Goal: Task Accomplishment & Management: Use online tool/utility

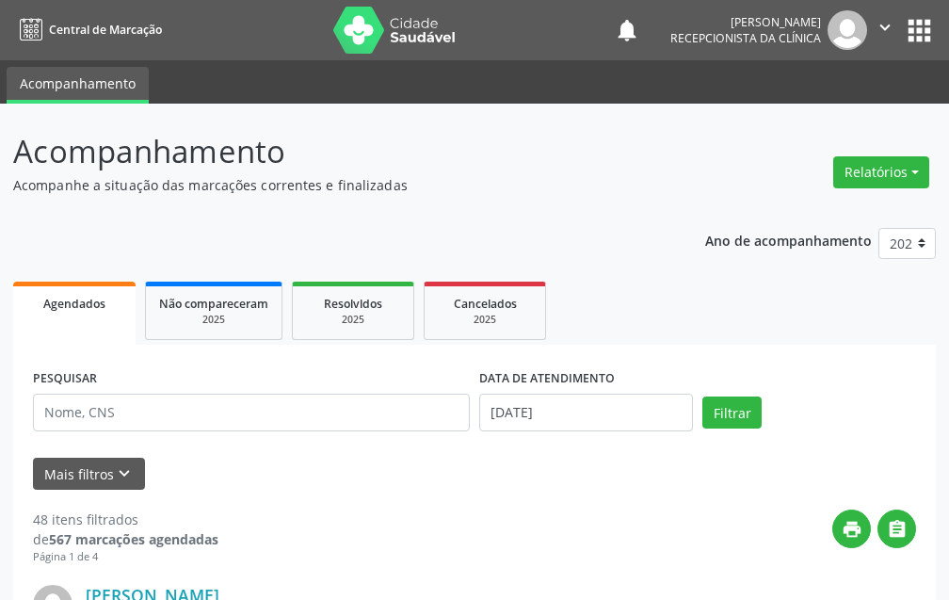
scroll to position [94, 0]
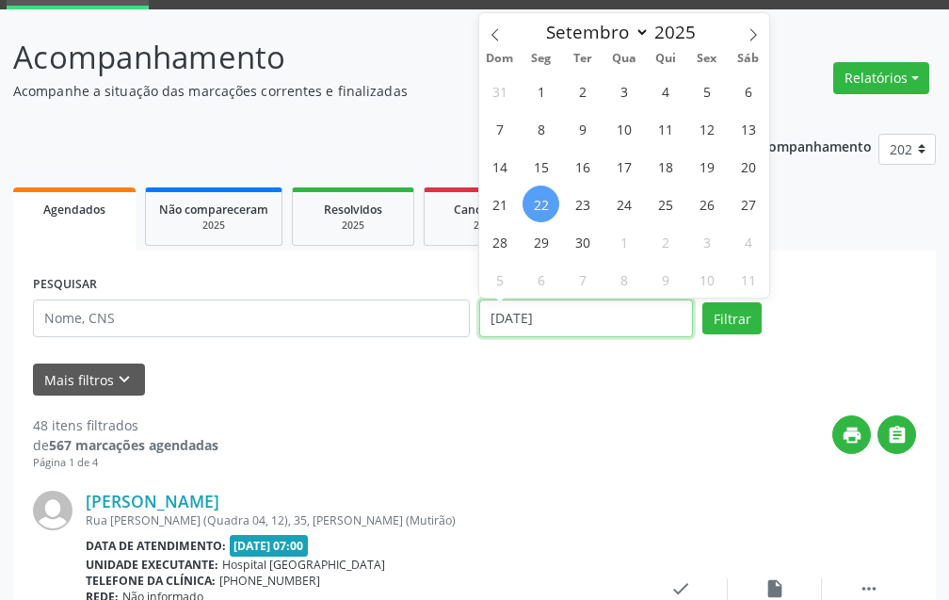
click at [550, 326] on input "[DATE]" at bounding box center [586, 318] width 214 height 38
click at [545, 168] on span "15" at bounding box center [540, 166] width 37 height 37
type input "[DATE]"
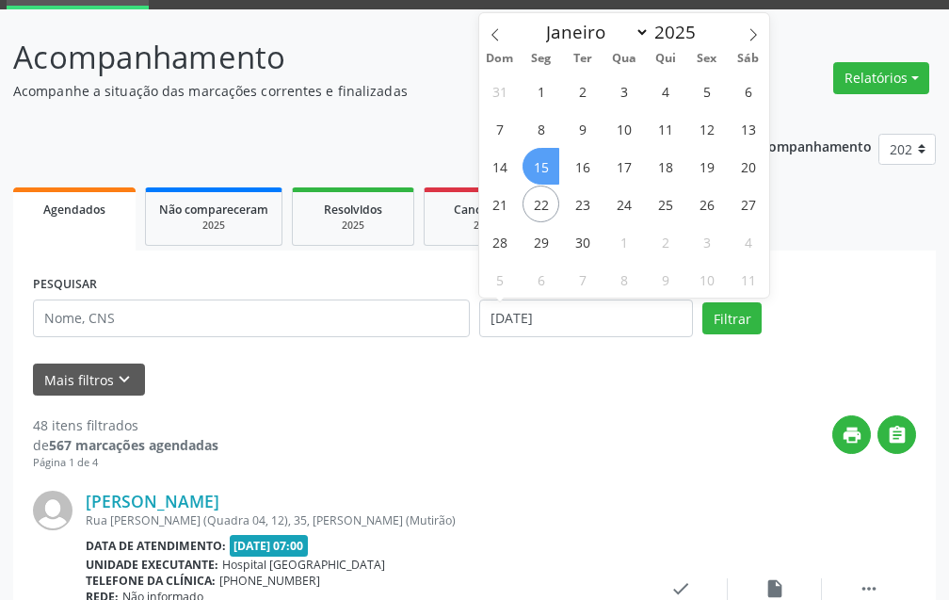
click at [545, 168] on span "15" at bounding box center [540, 166] width 37 height 37
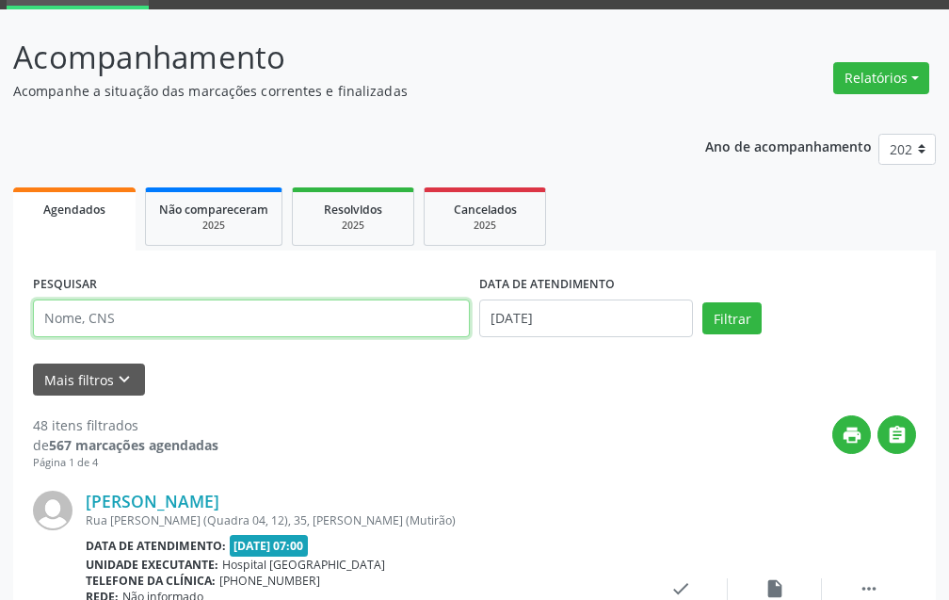
click at [265, 317] on input "text" at bounding box center [251, 318] width 437 height 38
type input "damiao fe"
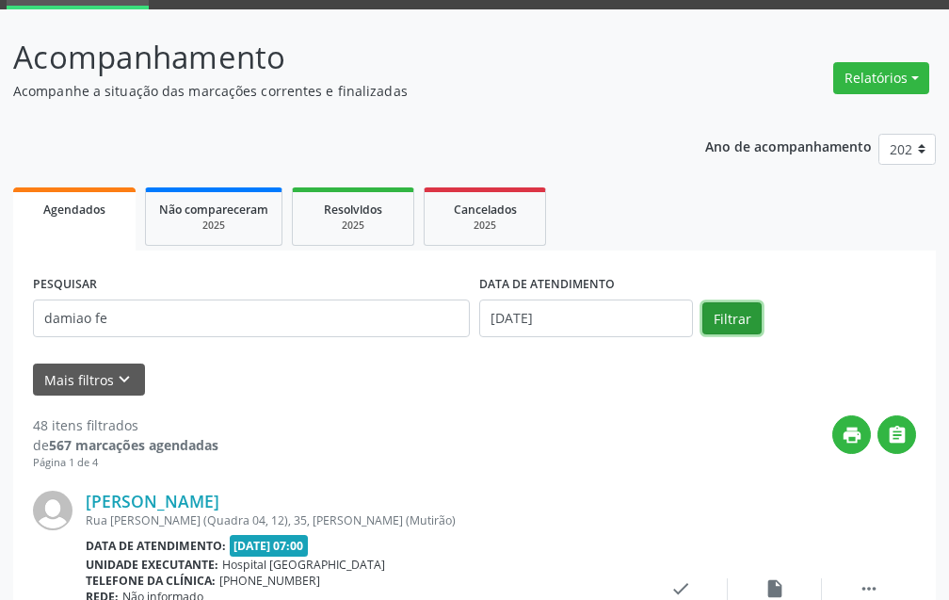
click at [730, 313] on button "Filtrar" at bounding box center [731, 318] width 59 height 32
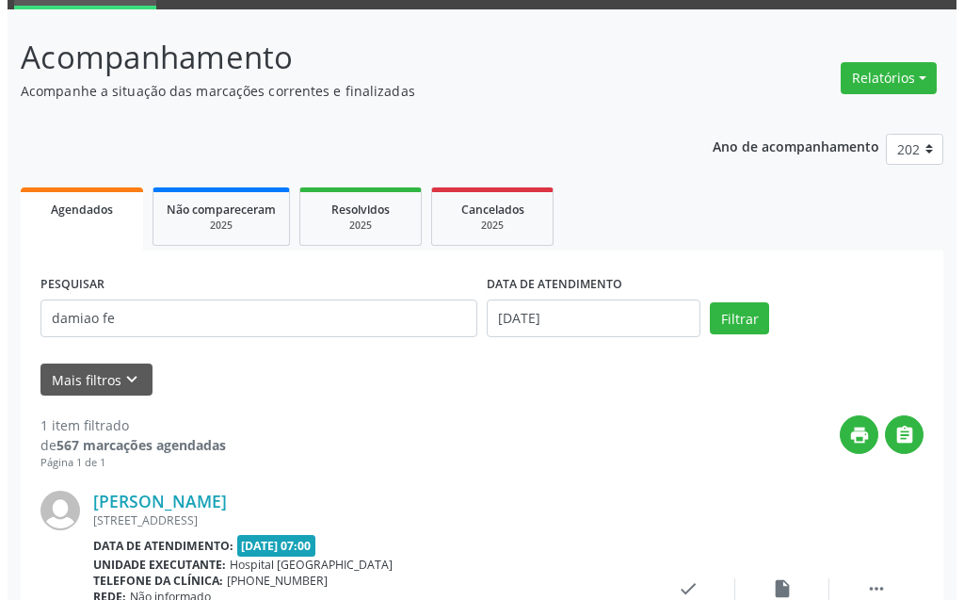
scroll to position [252, 0]
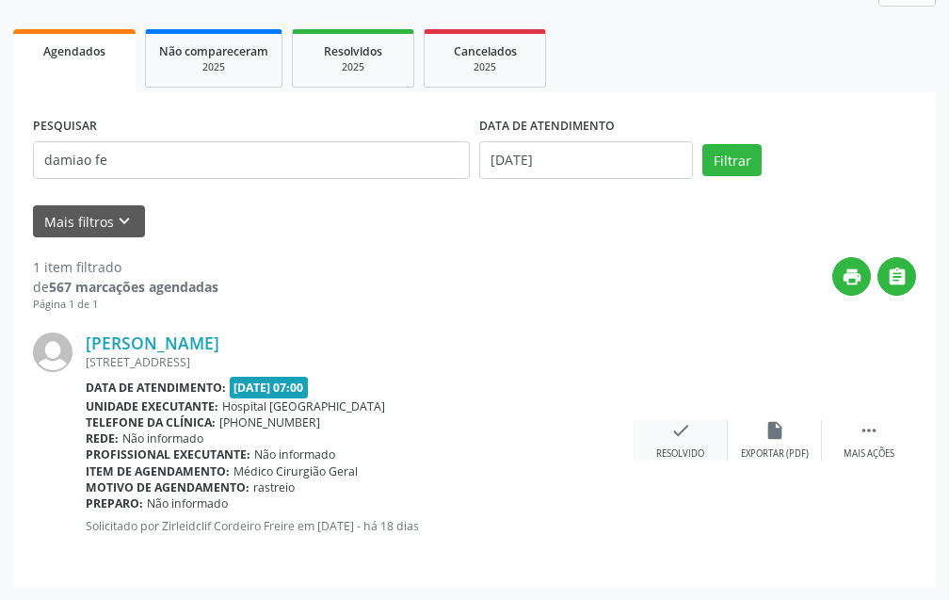
click at [679, 433] on icon "check" at bounding box center [680, 430] width 21 height 21
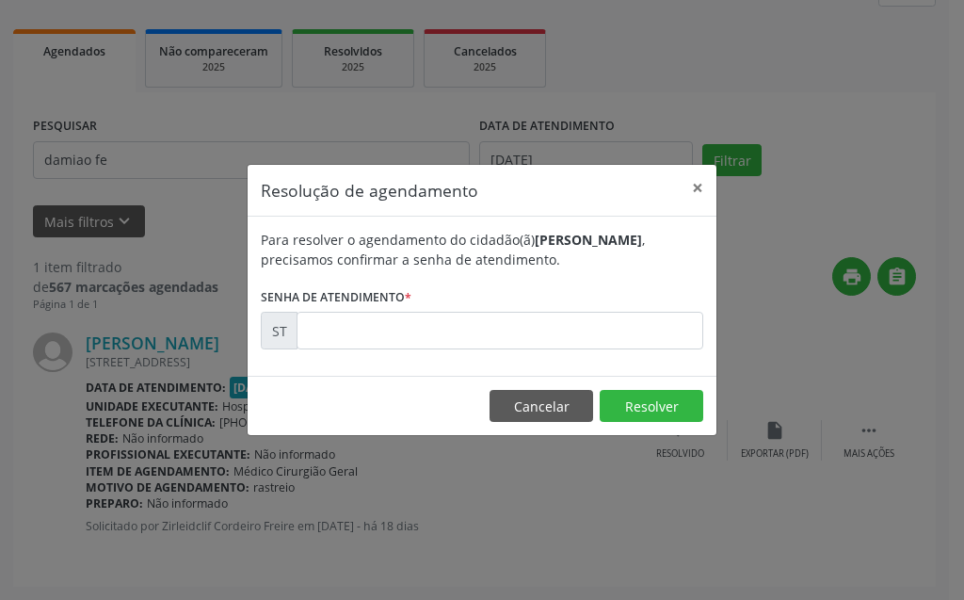
click at [658, 350] on div "Para resolver o agendamento do cidadão(ã) [PERSON_NAME] , precisamos confirmar …" at bounding box center [482, 296] width 469 height 159
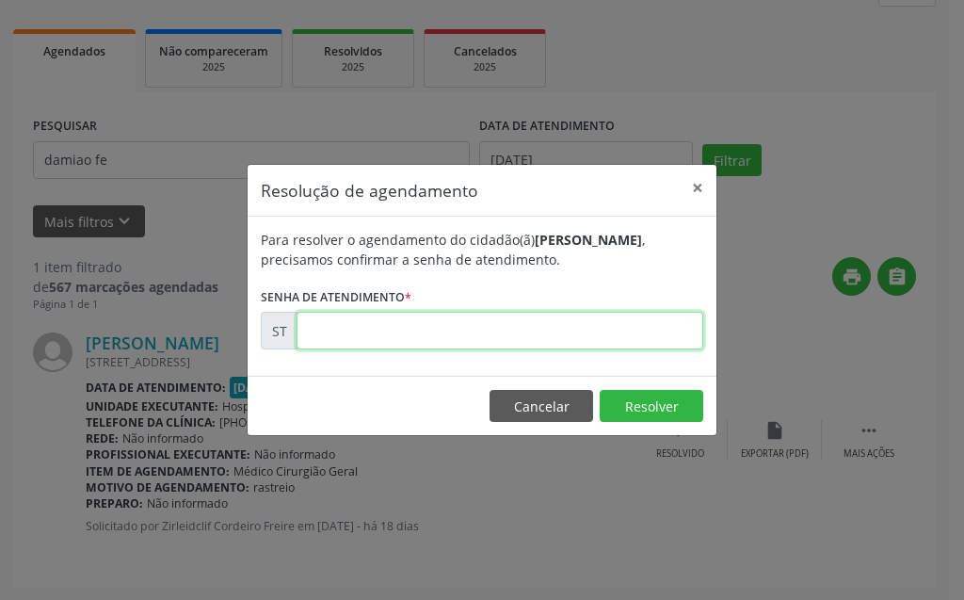
click at [648, 331] on input "text" at bounding box center [500, 331] width 407 height 38
type input "00021235"
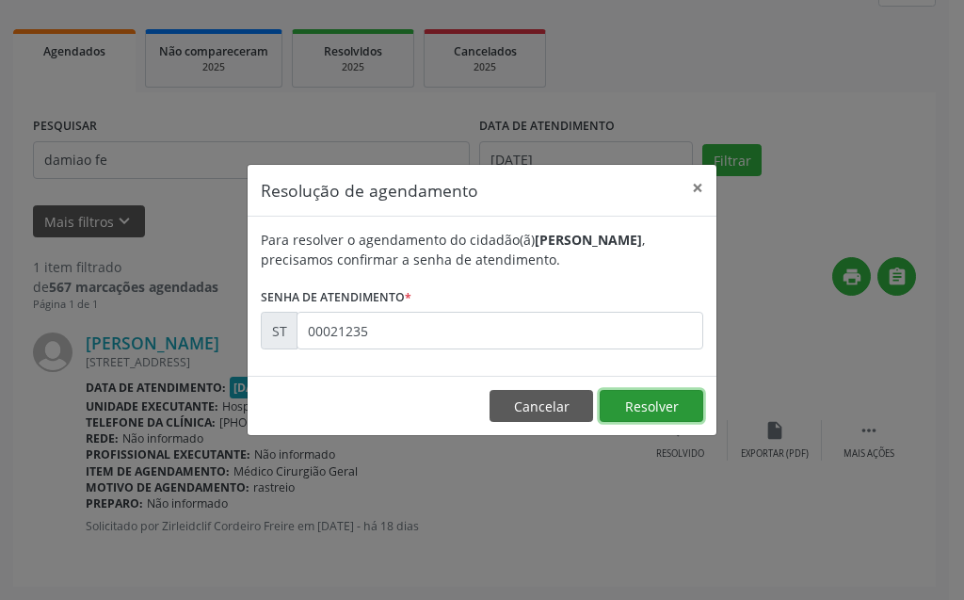
click at [656, 406] on button "Resolver" at bounding box center [652, 406] width 104 height 32
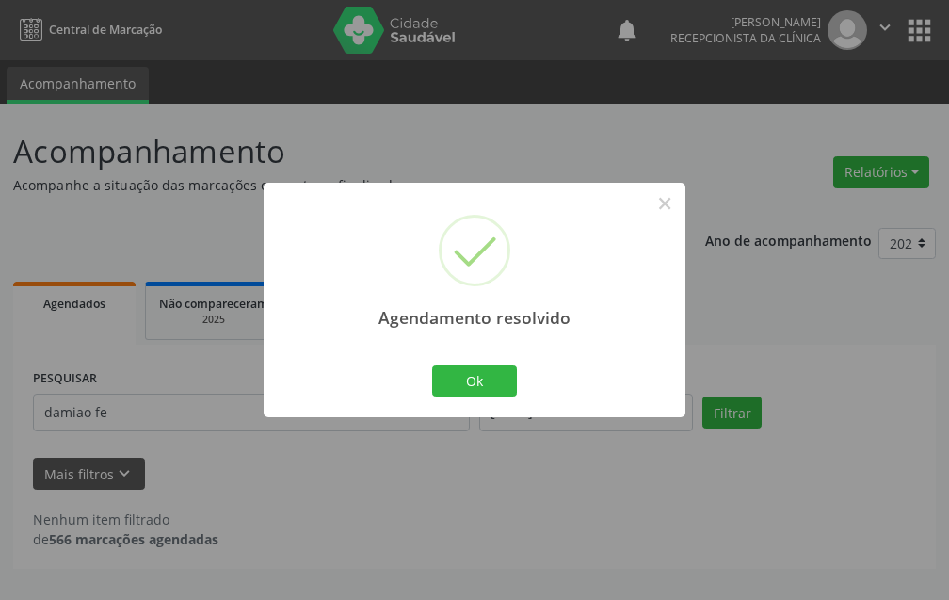
scroll to position [0, 0]
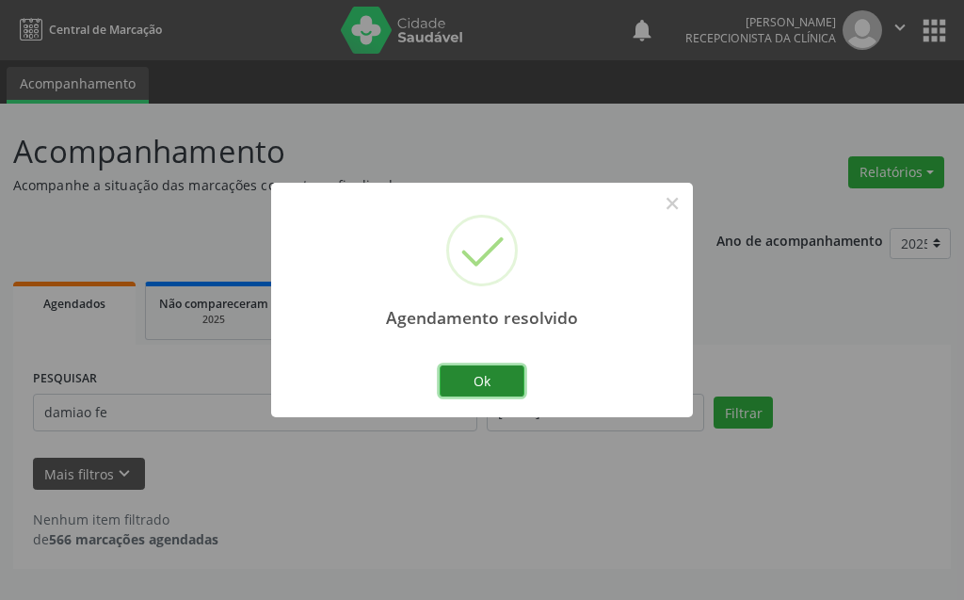
click at [471, 388] on button "Ok" at bounding box center [482, 381] width 85 height 32
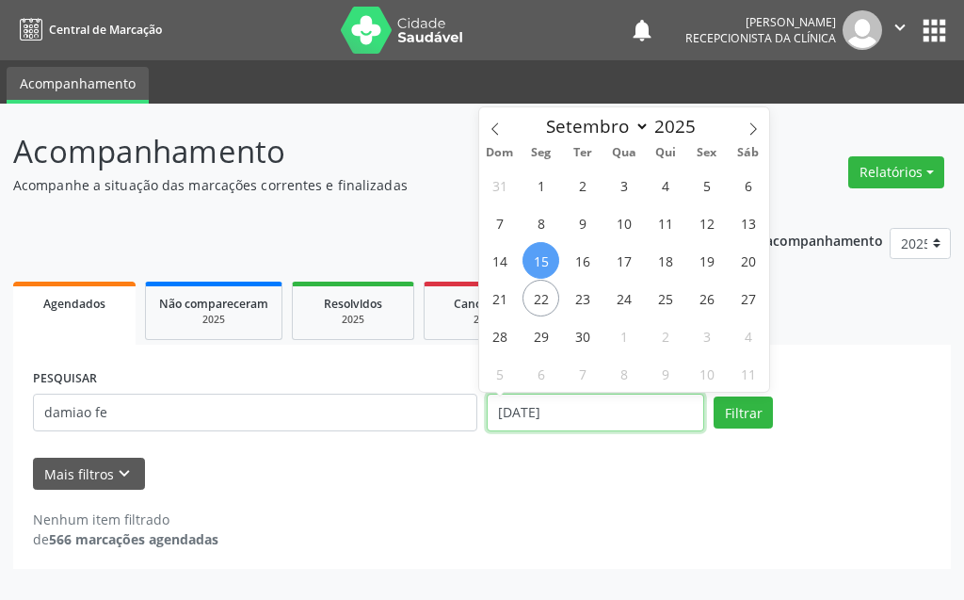
click at [638, 410] on input "[DATE]" at bounding box center [595, 412] width 217 height 38
click at [546, 307] on span "22" at bounding box center [540, 298] width 37 height 37
type input "[DATE]"
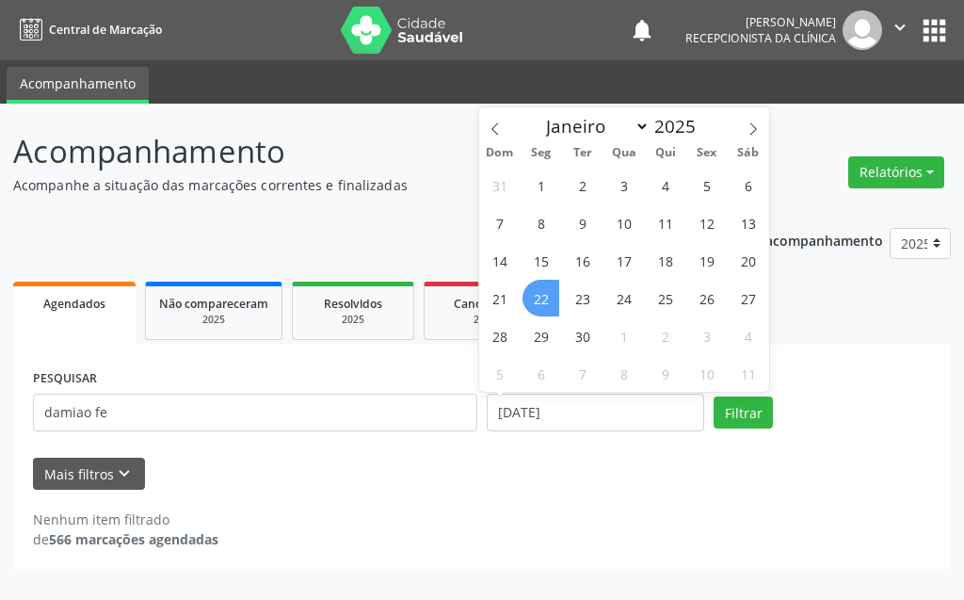
click at [547, 305] on span "22" at bounding box center [540, 298] width 37 height 37
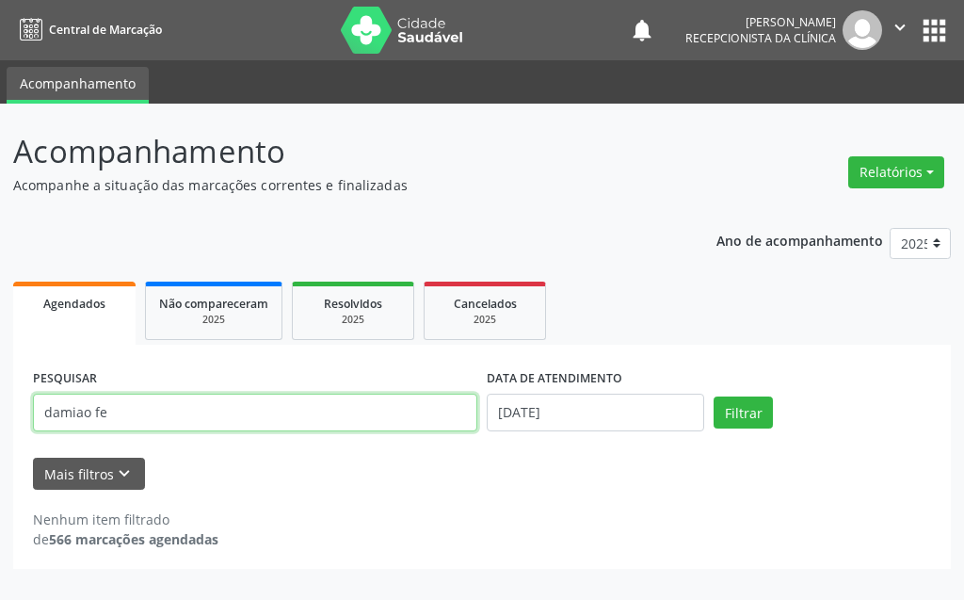
click at [233, 412] on input "damiao fe" at bounding box center [255, 412] width 444 height 38
type input "d"
type input "[PERSON_NAME]"
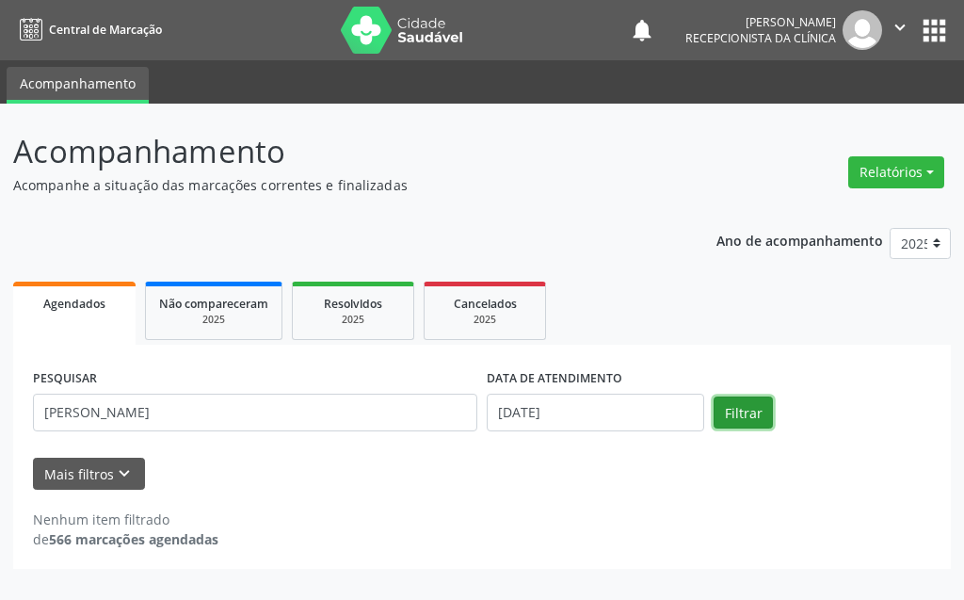
click at [714, 415] on button "Filtrar" at bounding box center [743, 412] width 59 height 32
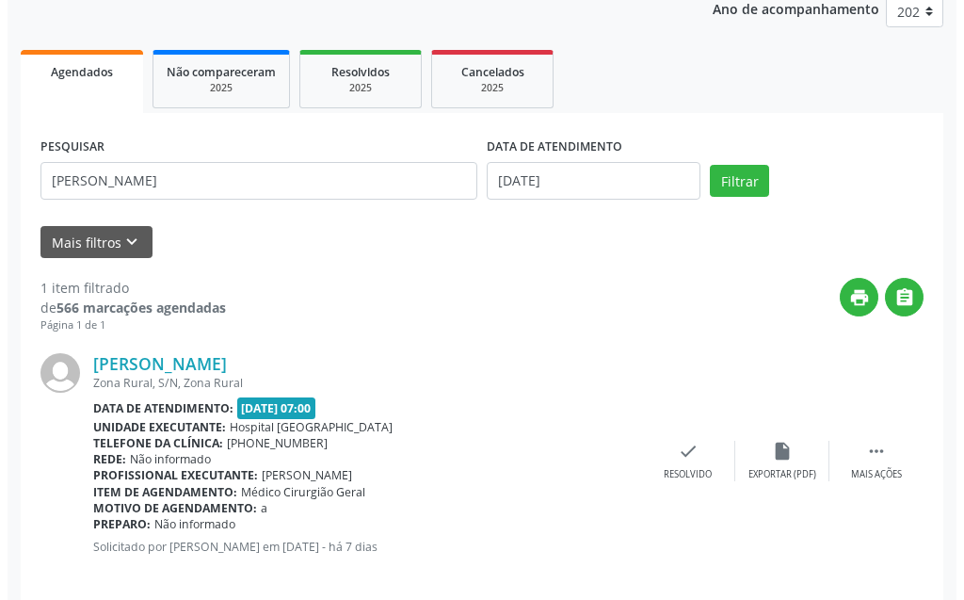
scroll to position [252, 0]
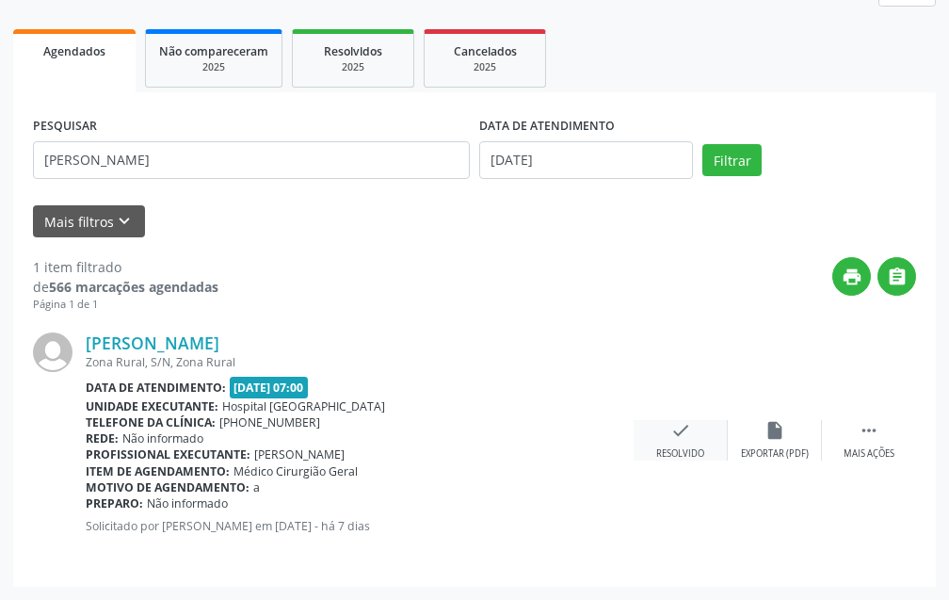
click at [665, 441] on div "check Resolvido" at bounding box center [681, 440] width 94 height 40
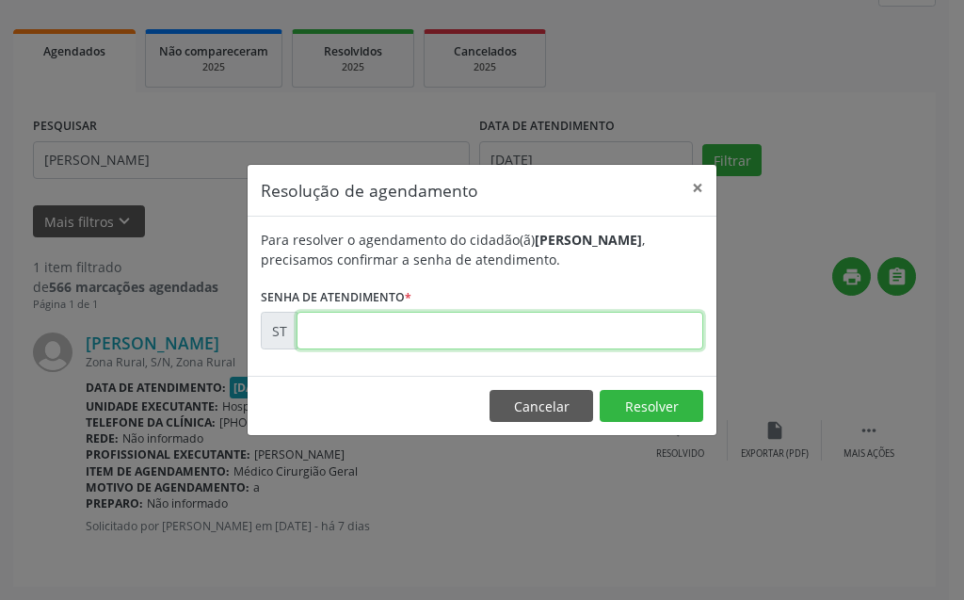
click at [578, 325] on input "text" at bounding box center [500, 331] width 407 height 38
type input "00022250"
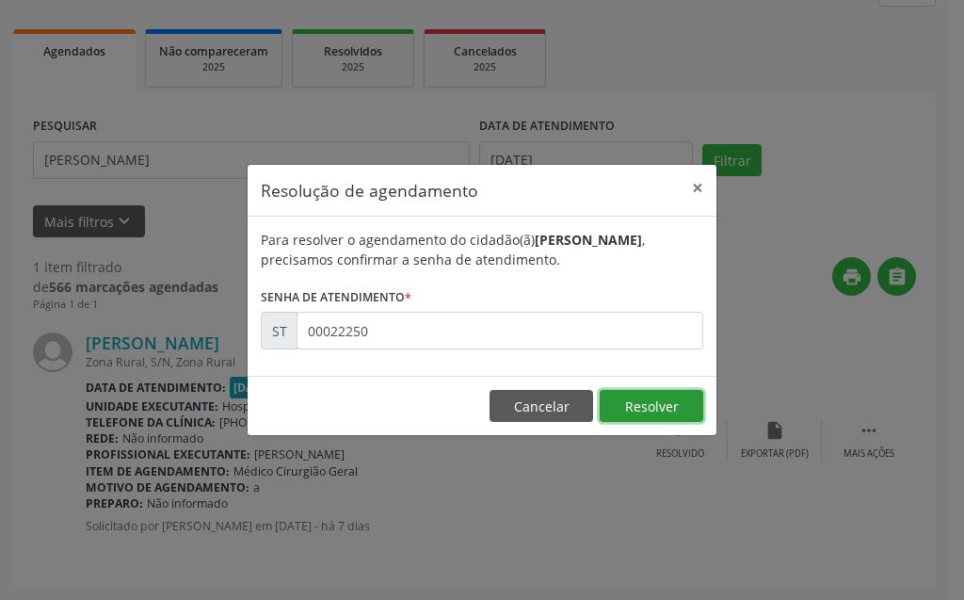
click at [664, 406] on button "Resolver" at bounding box center [652, 406] width 104 height 32
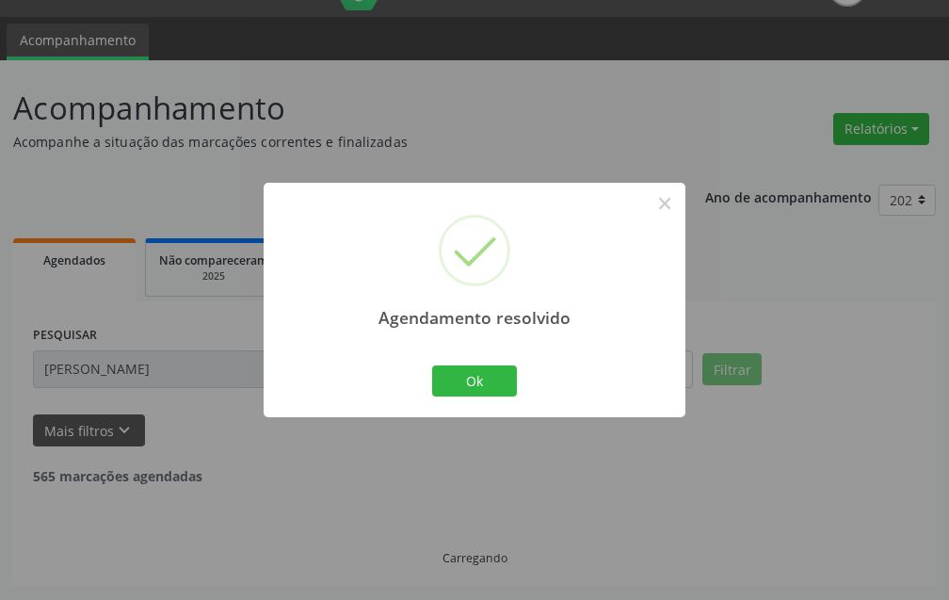
scroll to position [0, 0]
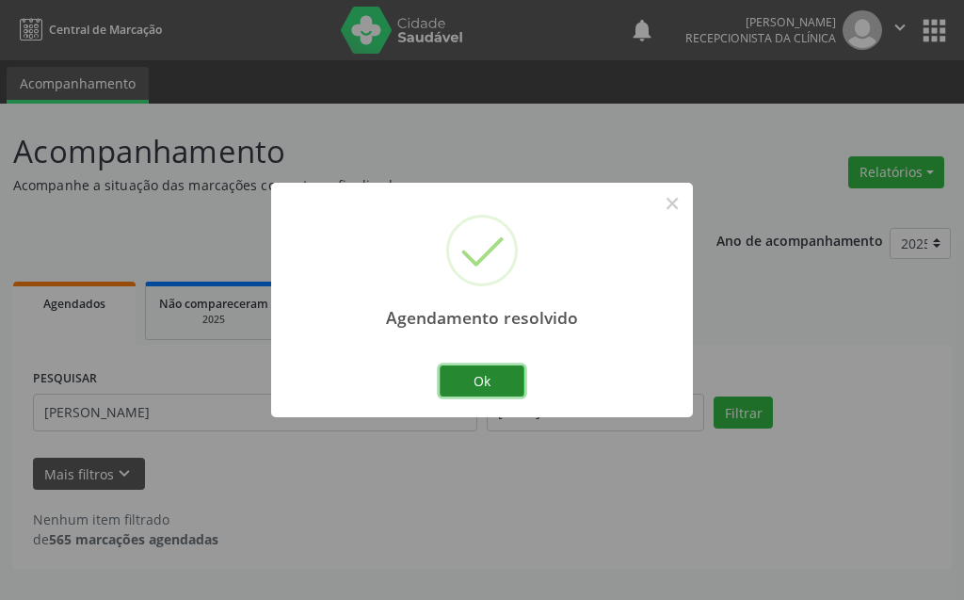
click at [497, 383] on button "Ok" at bounding box center [482, 381] width 85 height 32
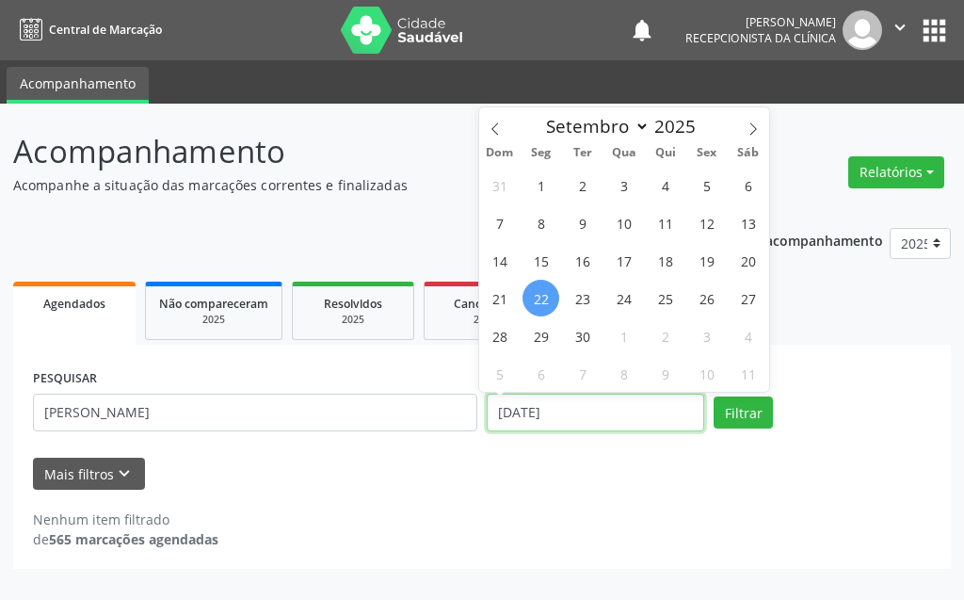
click at [586, 399] on input "[DATE]" at bounding box center [595, 412] width 217 height 38
click at [537, 260] on span "15" at bounding box center [540, 260] width 37 height 37
type input "[DATE]"
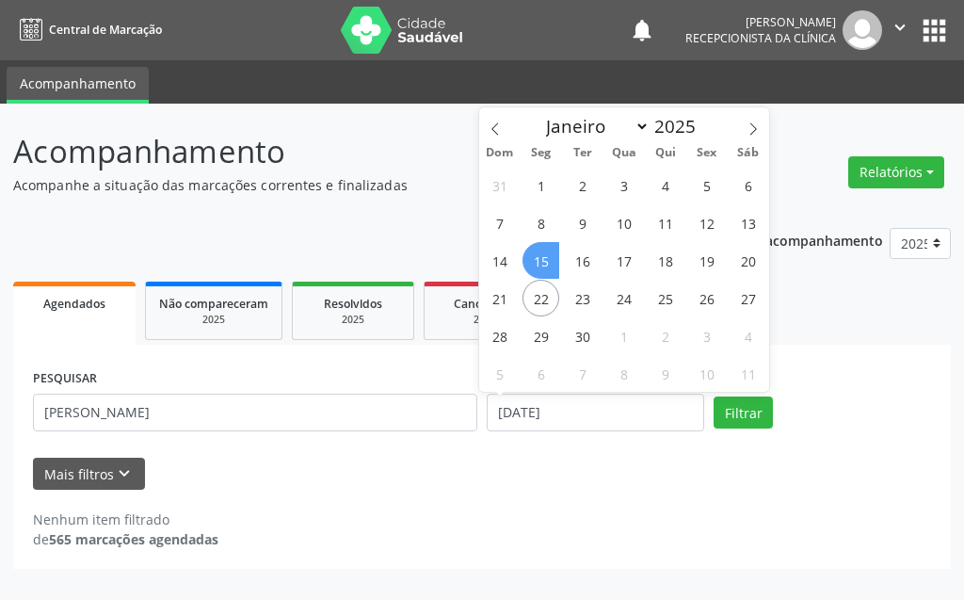
click at [537, 260] on span "15" at bounding box center [540, 260] width 37 height 37
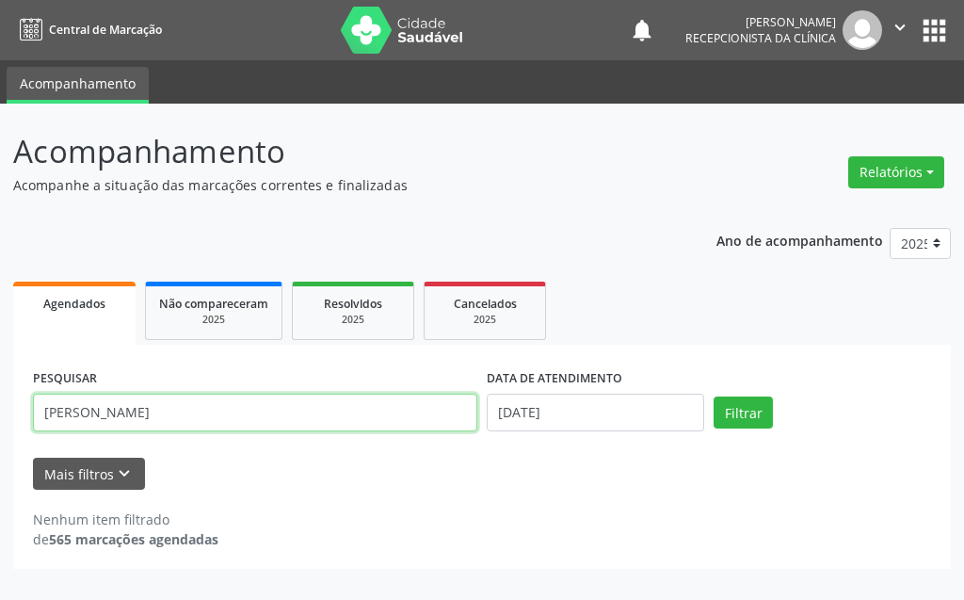
click at [311, 402] on input "[PERSON_NAME]" at bounding box center [255, 412] width 444 height 38
type input "d"
type input "[PERSON_NAME]"
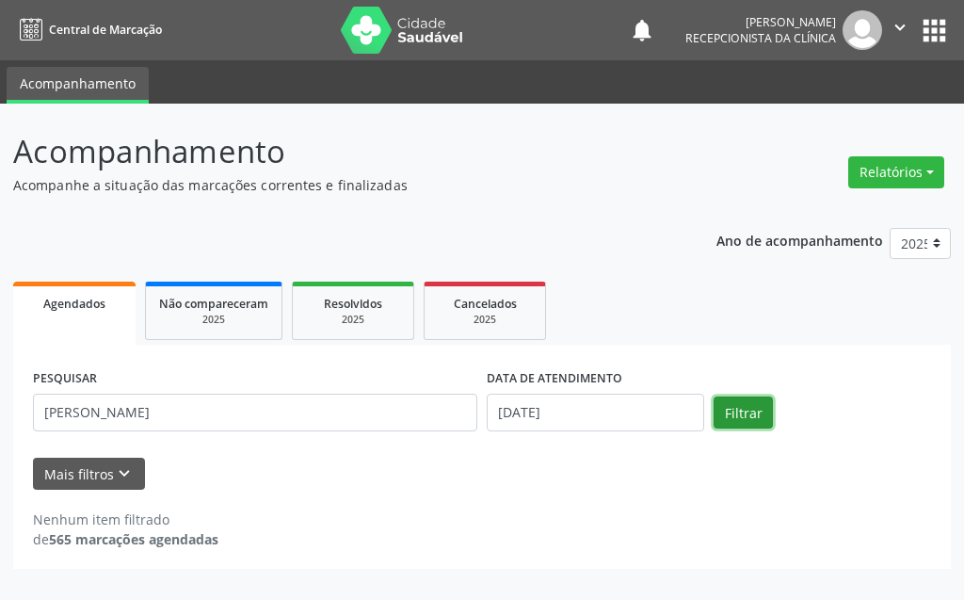
click at [761, 402] on button "Filtrar" at bounding box center [743, 412] width 59 height 32
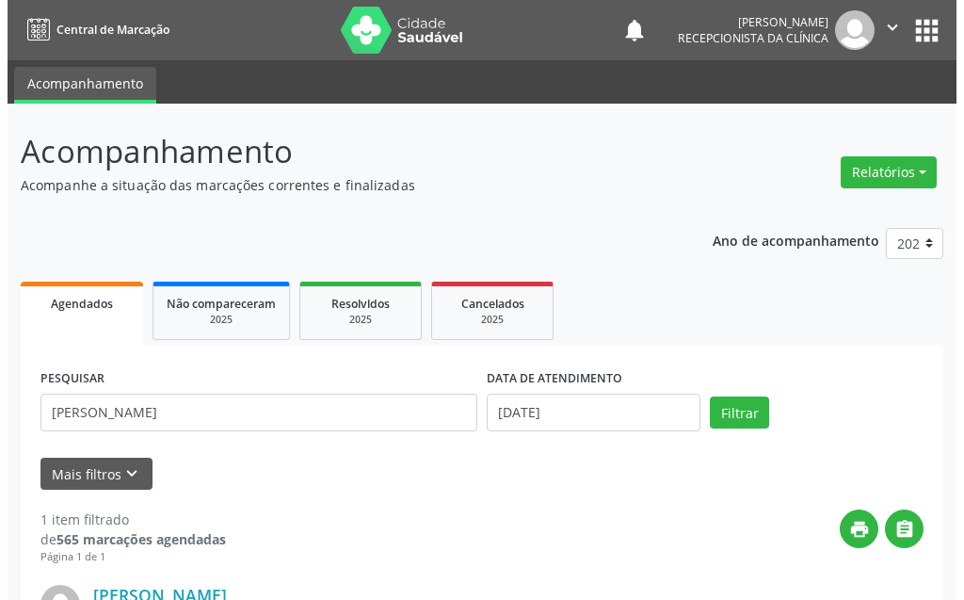
scroll to position [252, 0]
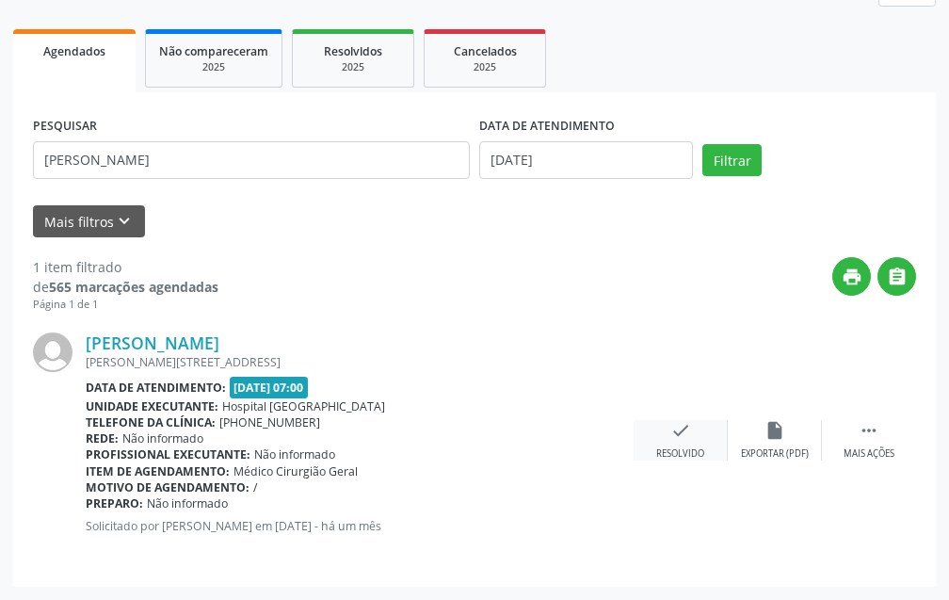
click at [677, 439] on icon "check" at bounding box center [680, 430] width 21 height 21
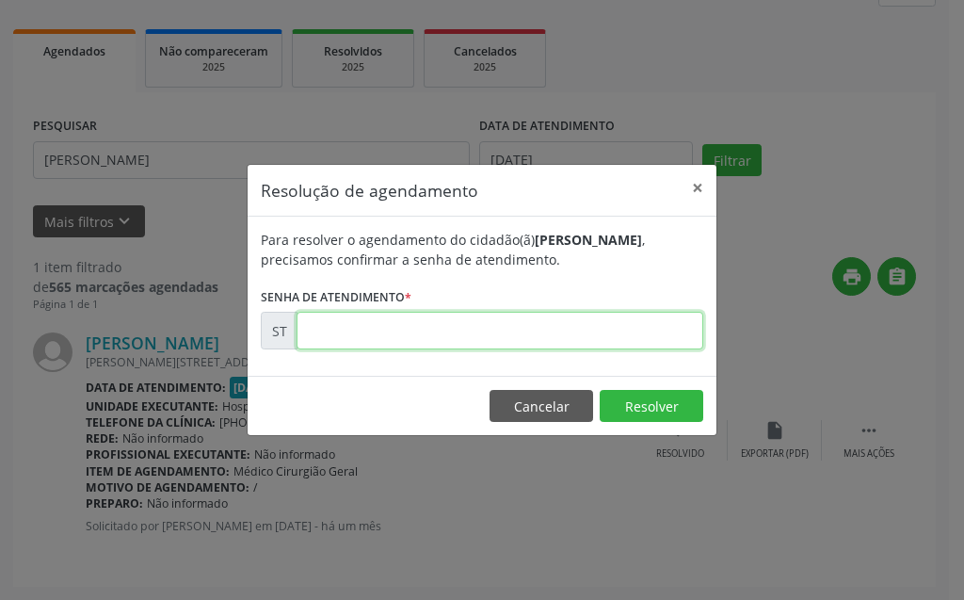
click at [558, 326] on input "text" at bounding box center [500, 331] width 407 height 38
type input "00019139"
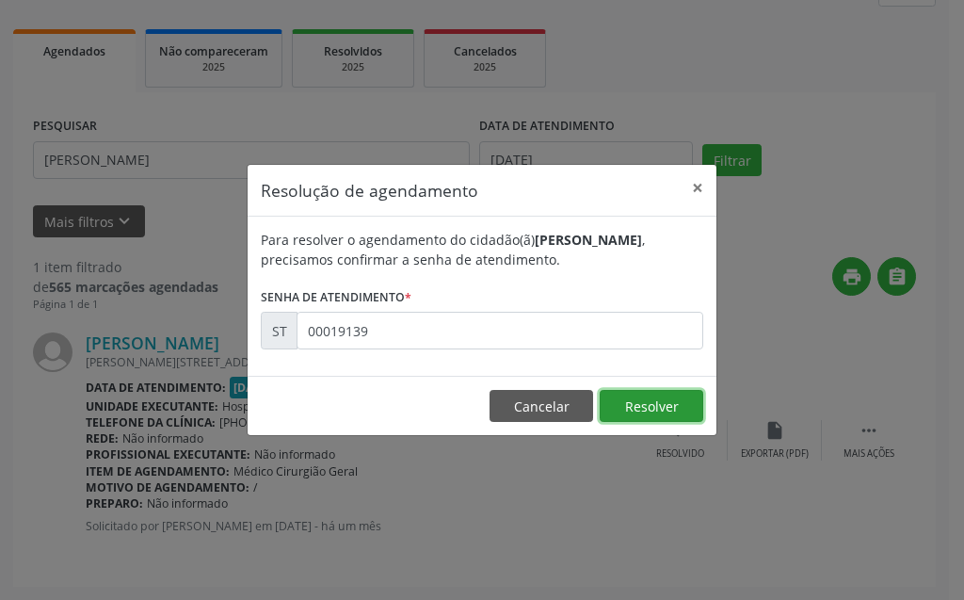
click at [660, 392] on button "Resolver" at bounding box center [652, 406] width 104 height 32
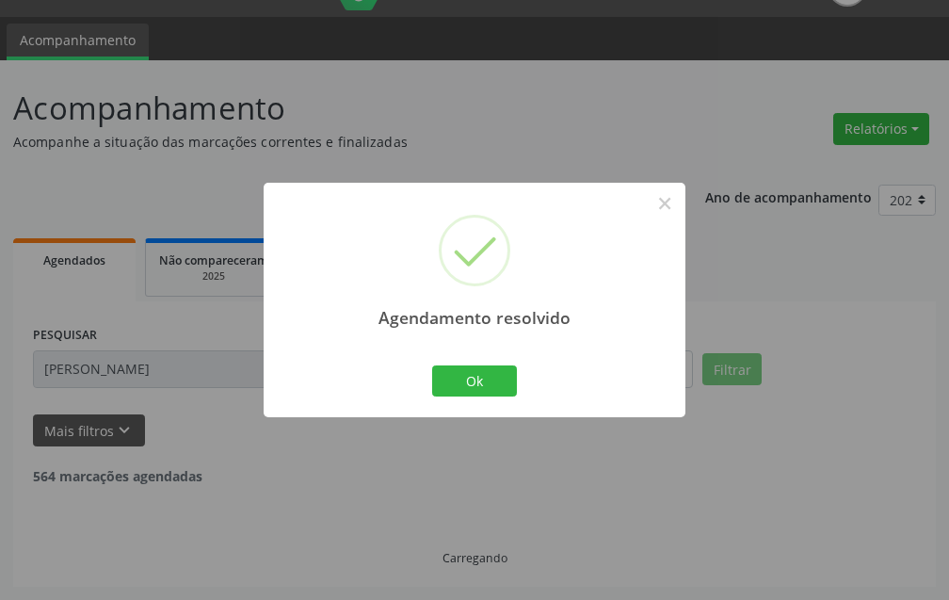
scroll to position [0, 0]
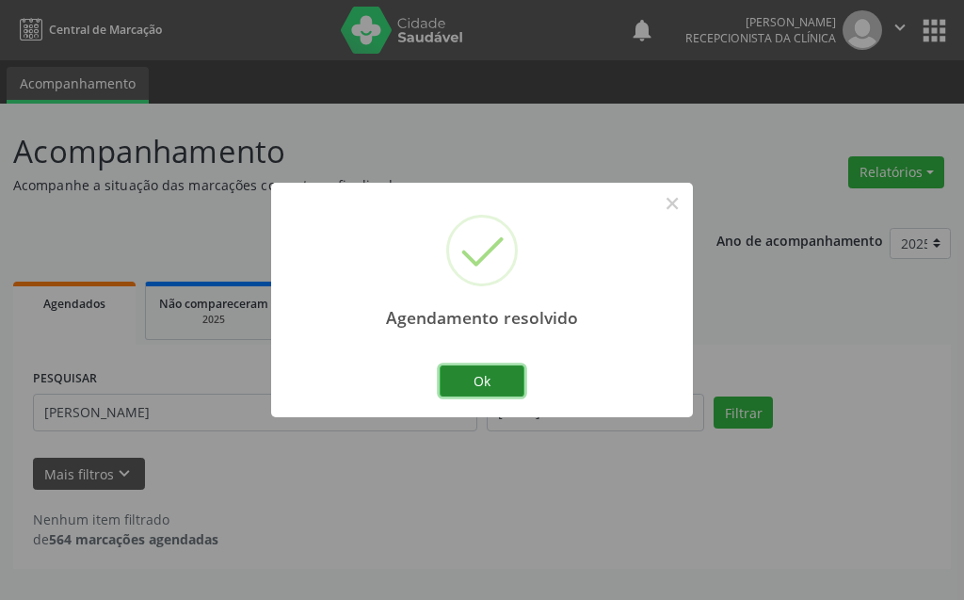
click at [516, 380] on button "Ok" at bounding box center [482, 381] width 85 height 32
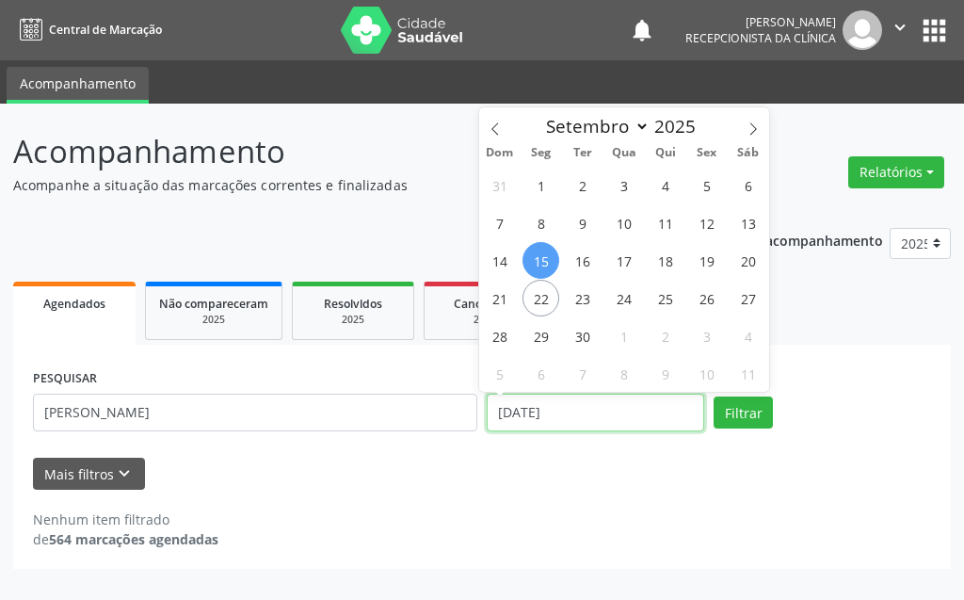
click at [567, 412] on input "[DATE]" at bounding box center [595, 412] width 217 height 38
click at [540, 303] on span "22" at bounding box center [540, 298] width 37 height 37
type input "[DATE]"
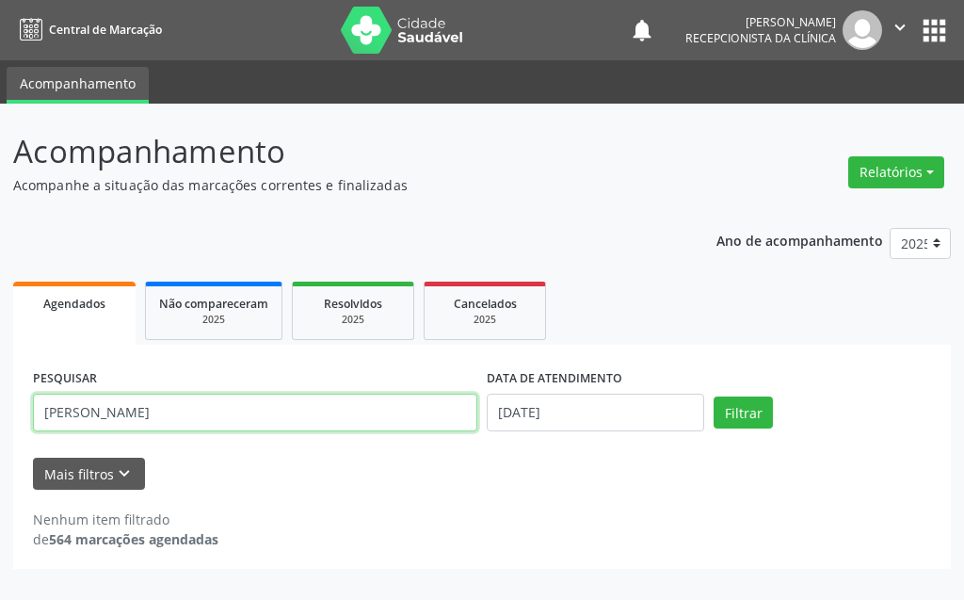
click at [282, 427] on input "[PERSON_NAME]" at bounding box center [255, 412] width 444 height 38
type input "j"
type input "[PERSON_NAME]"
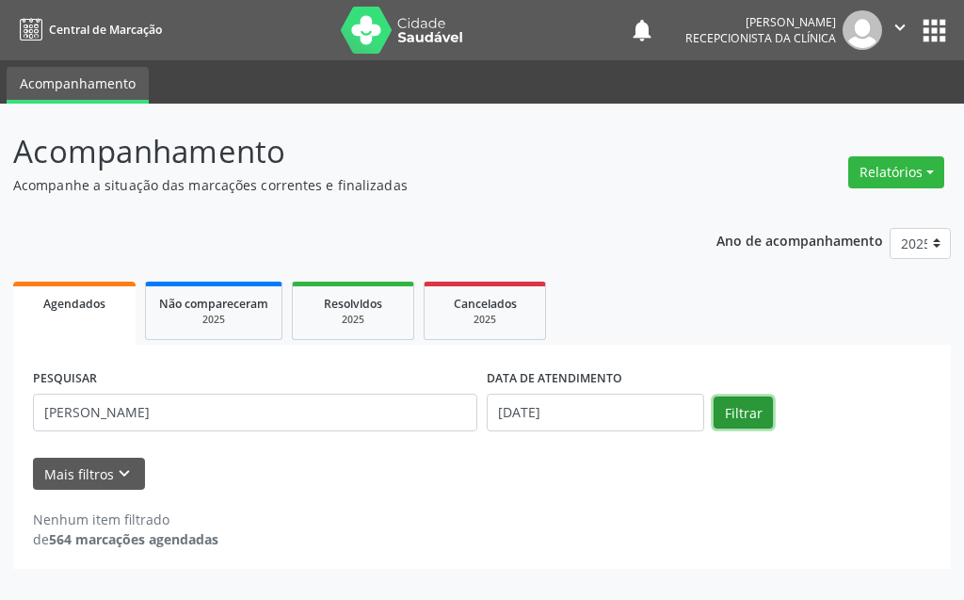
click at [719, 411] on button "Filtrar" at bounding box center [743, 412] width 59 height 32
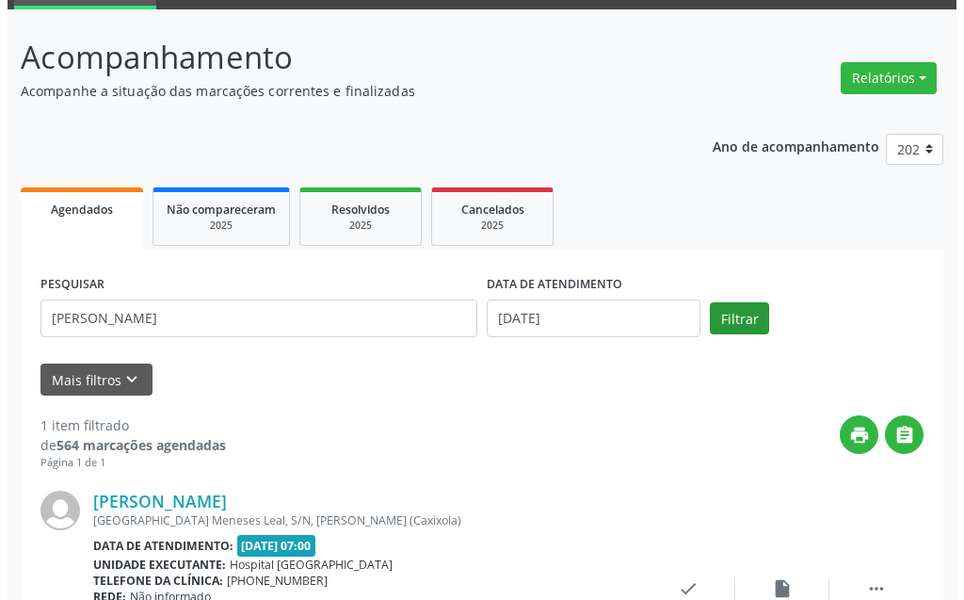
scroll to position [252, 0]
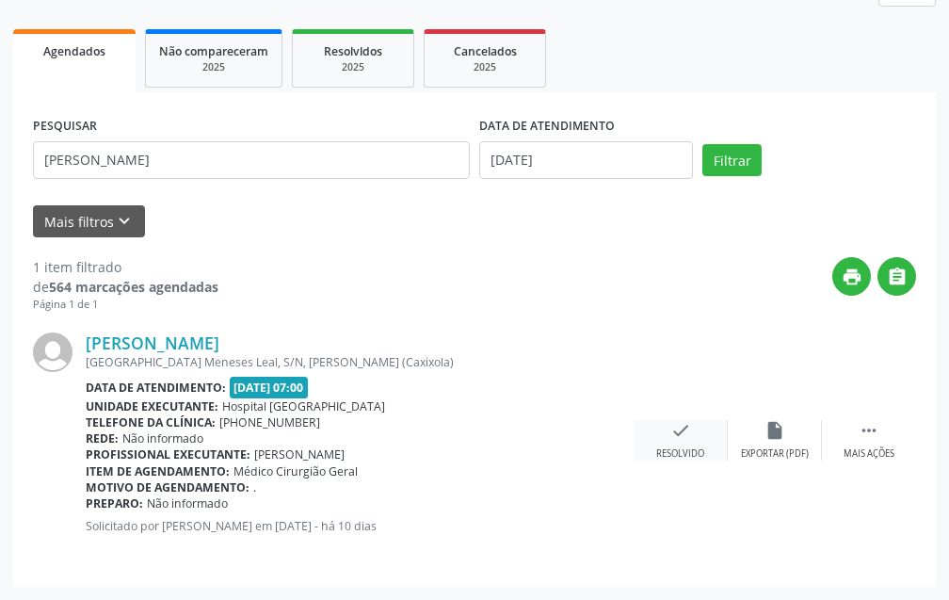
click at [677, 433] on icon "check" at bounding box center [680, 430] width 21 height 21
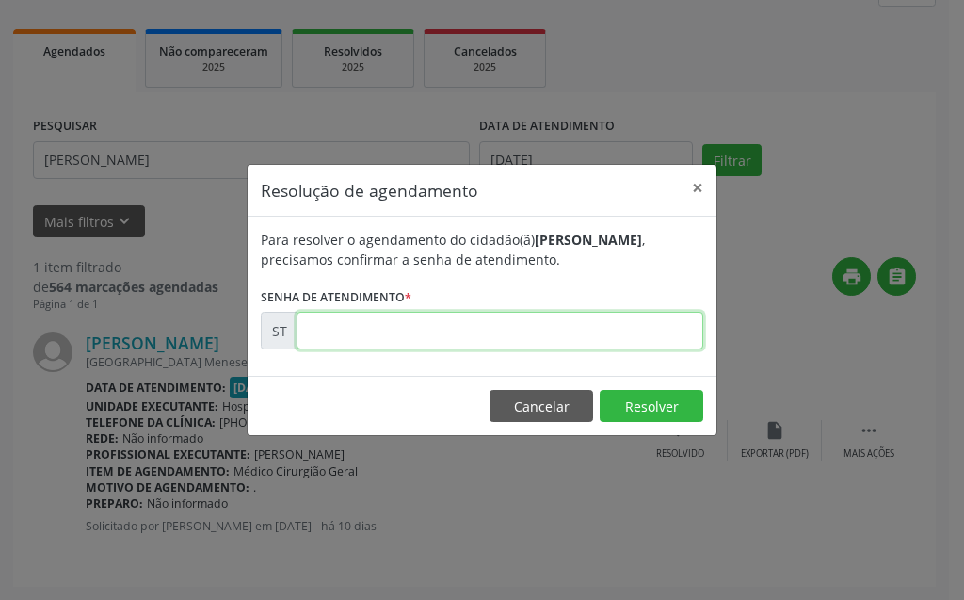
click at [585, 326] on input "text" at bounding box center [500, 331] width 407 height 38
type input "00022128"
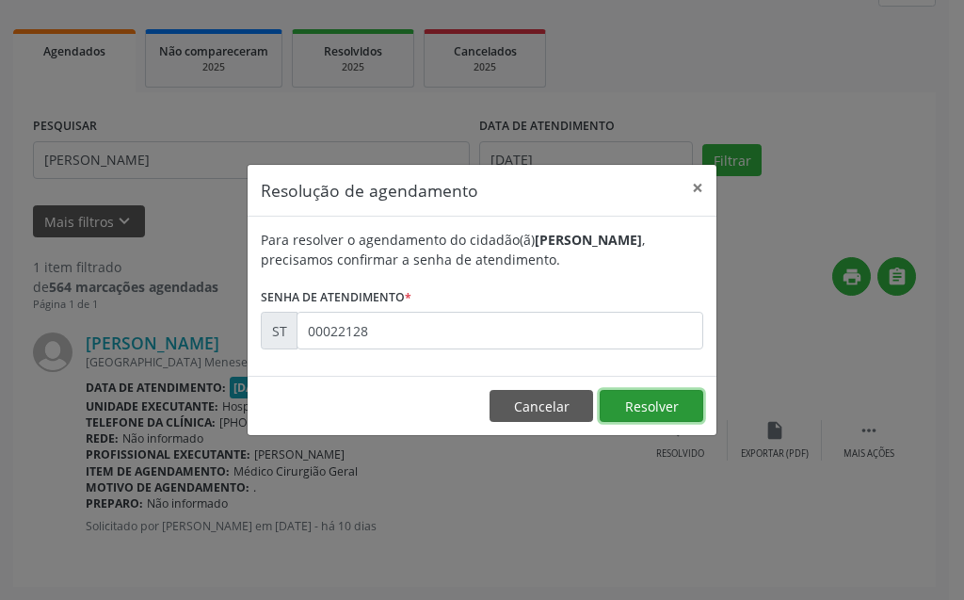
click at [668, 398] on button "Resolver" at bounding box center [652, 406] width 104 height 32
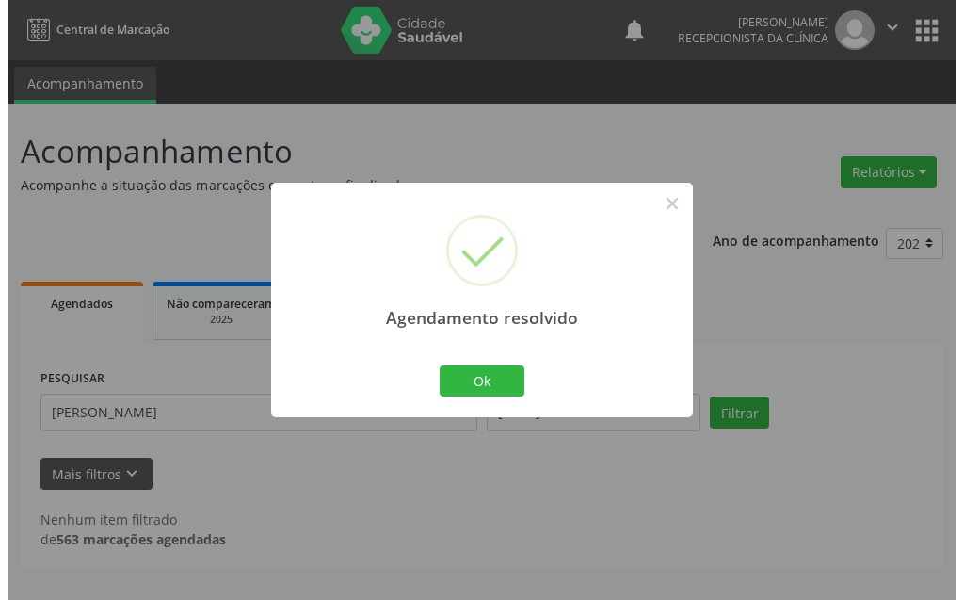
scroll to position [0, 0]
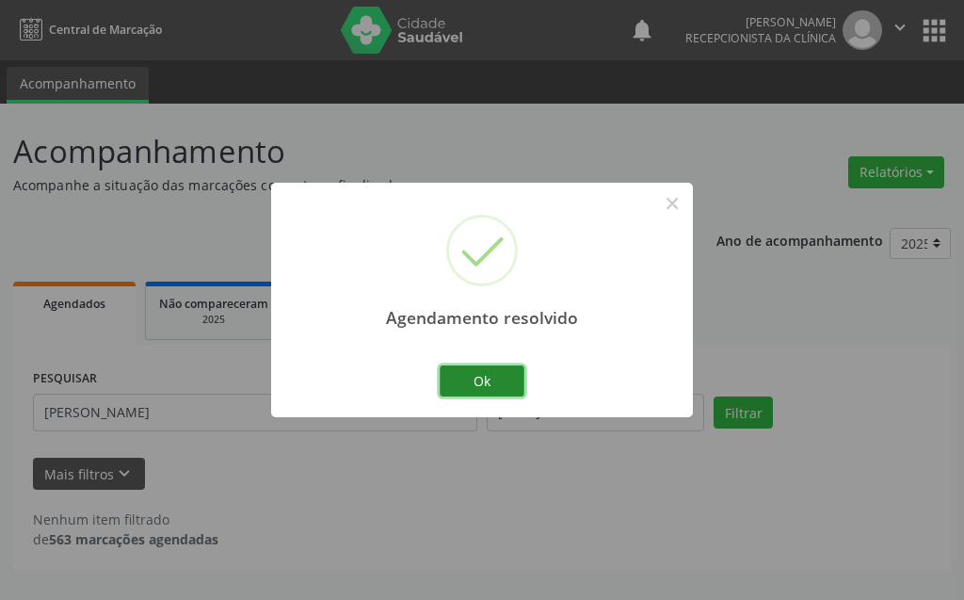
click at [491, 386] on button "Ok" at bounding box center [482, 381] width 85 height 32
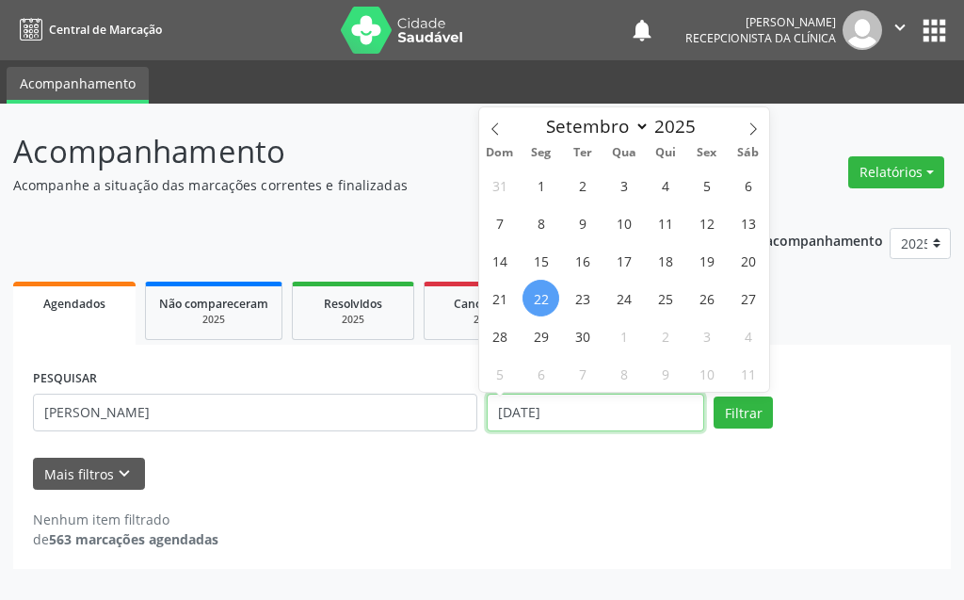
click at [570, 407] on input "[DATE]" at bounding box center [595, 412] width 217 height 38
click at [545, 260] on span "15" at bounding box center [540, 260] width 37 height 37
type input "[DATE]"
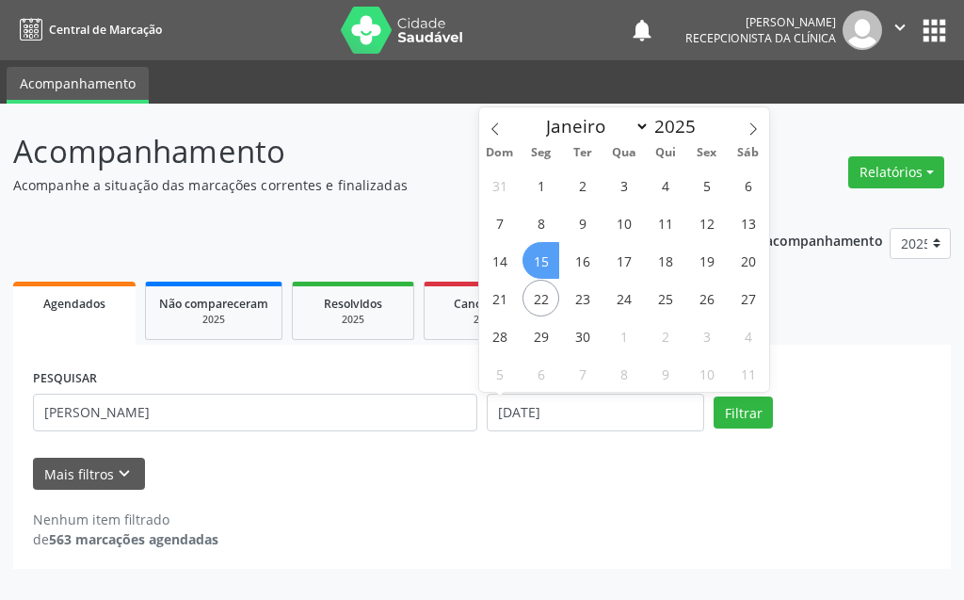
click at [545, 260] on span "15" at bounding box center [540, 260] width 37 height 37
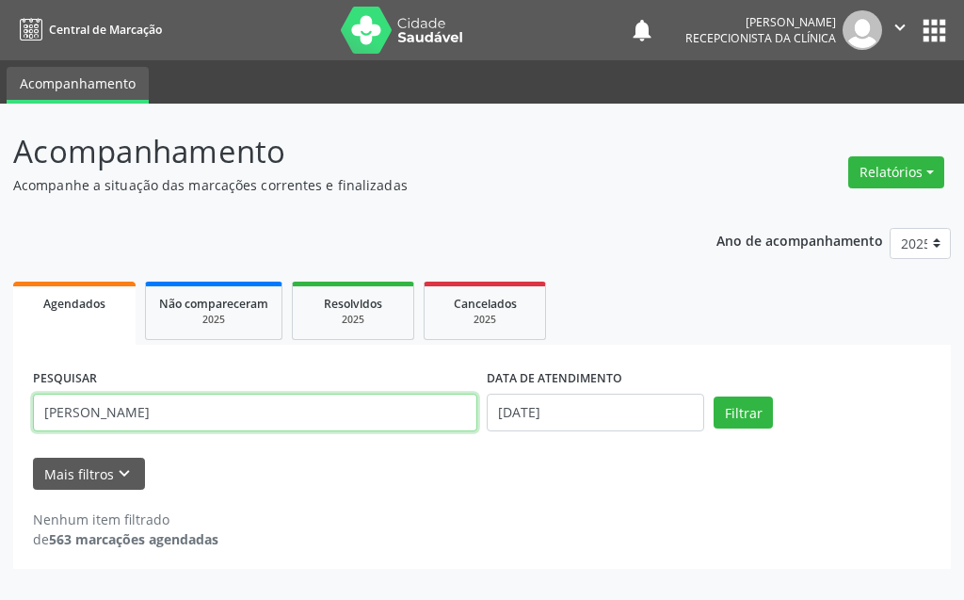
click at [361, 406] on input "[PERSON_NAME]" at bounding box center [255, 412] width 444 height 38
type input "m"
type input "LAURO NI"
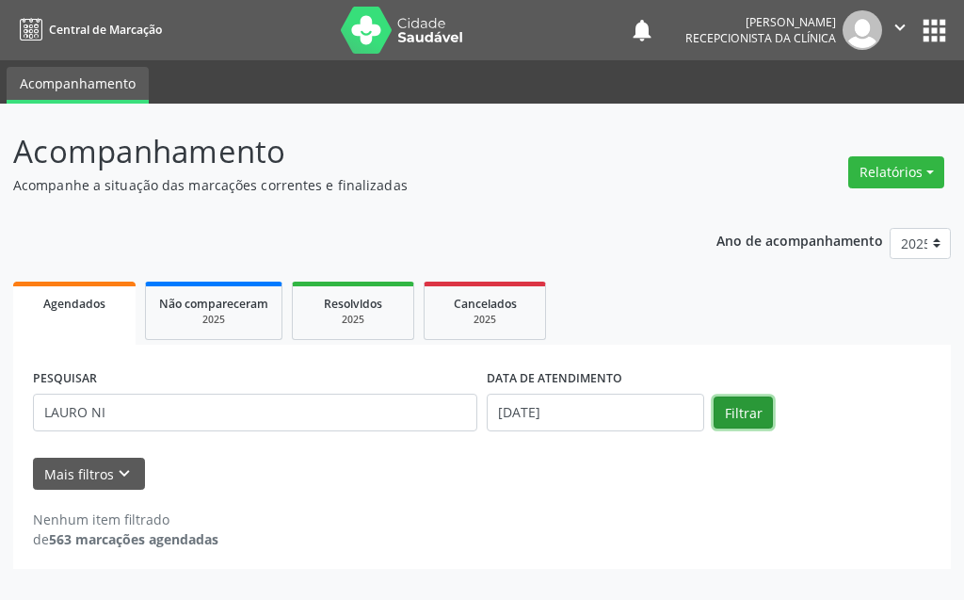
click at [748, 411] on button "Filtrar" at bounding box center [743, 412] width 59 height 32
